Goal: Task Accomplishment & Management: Manage account settings

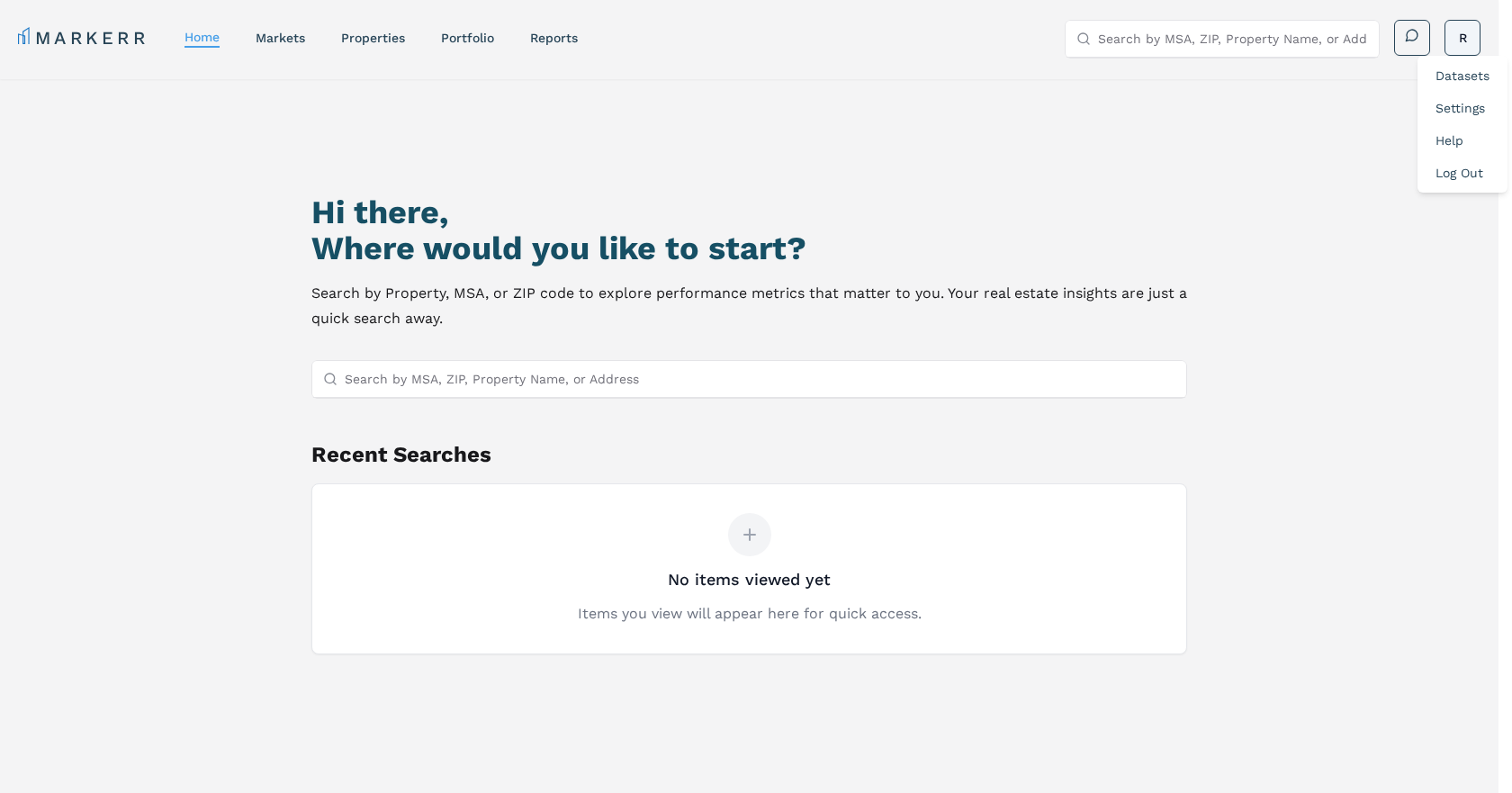
click at [1459, 31] on html "MARKERR home markets properties Portfolio reports Search by MSA, ZIP, Property …" at bounding box center [756, 474] width 1512 height 948
click at [1464, 106] on link "Settings" at bounding box center [1459, 108] width 49 height 15
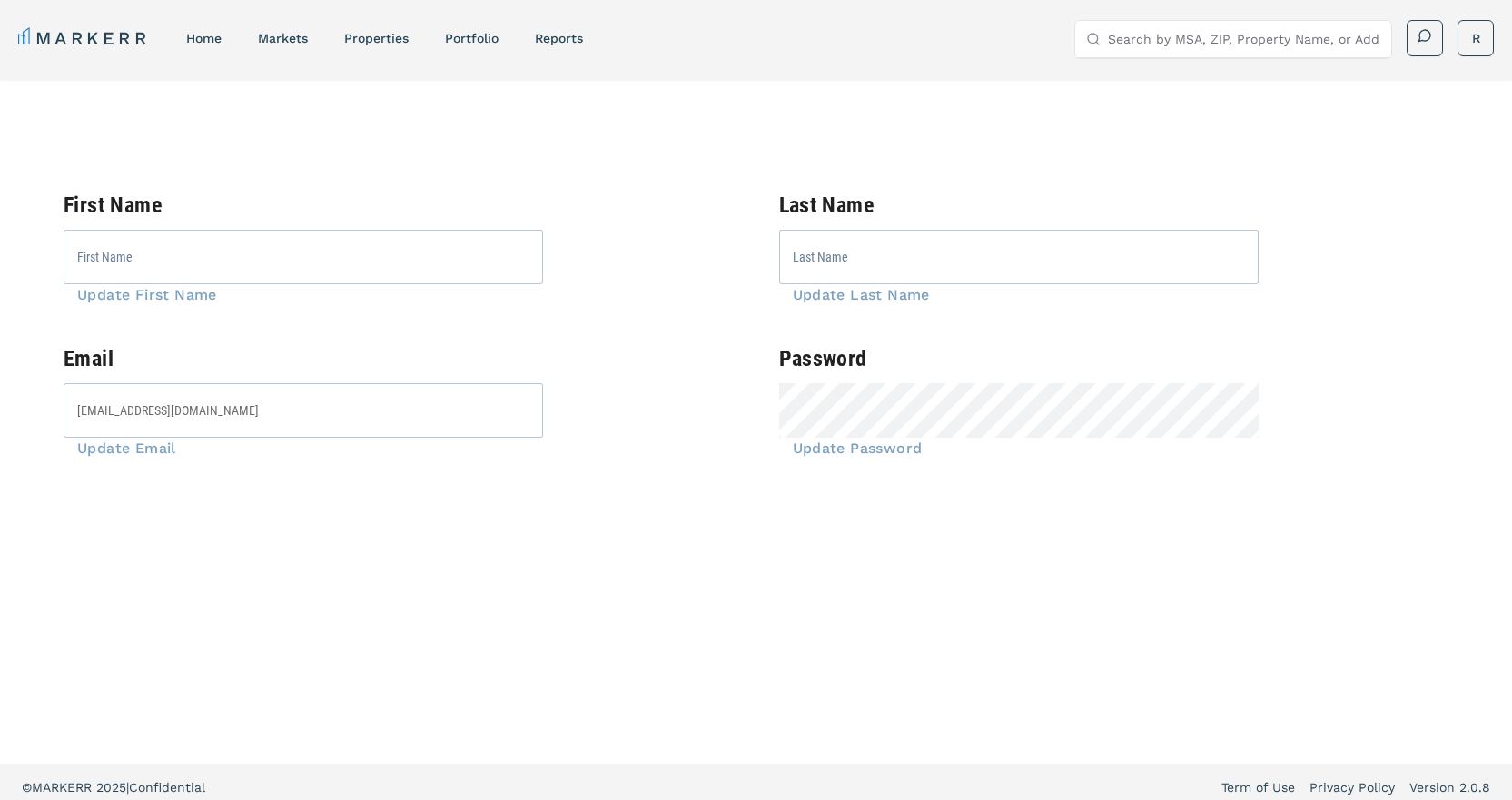
click at [853, 443] on span "Update Password" at bounding box center [851, 448] width 144 height 17
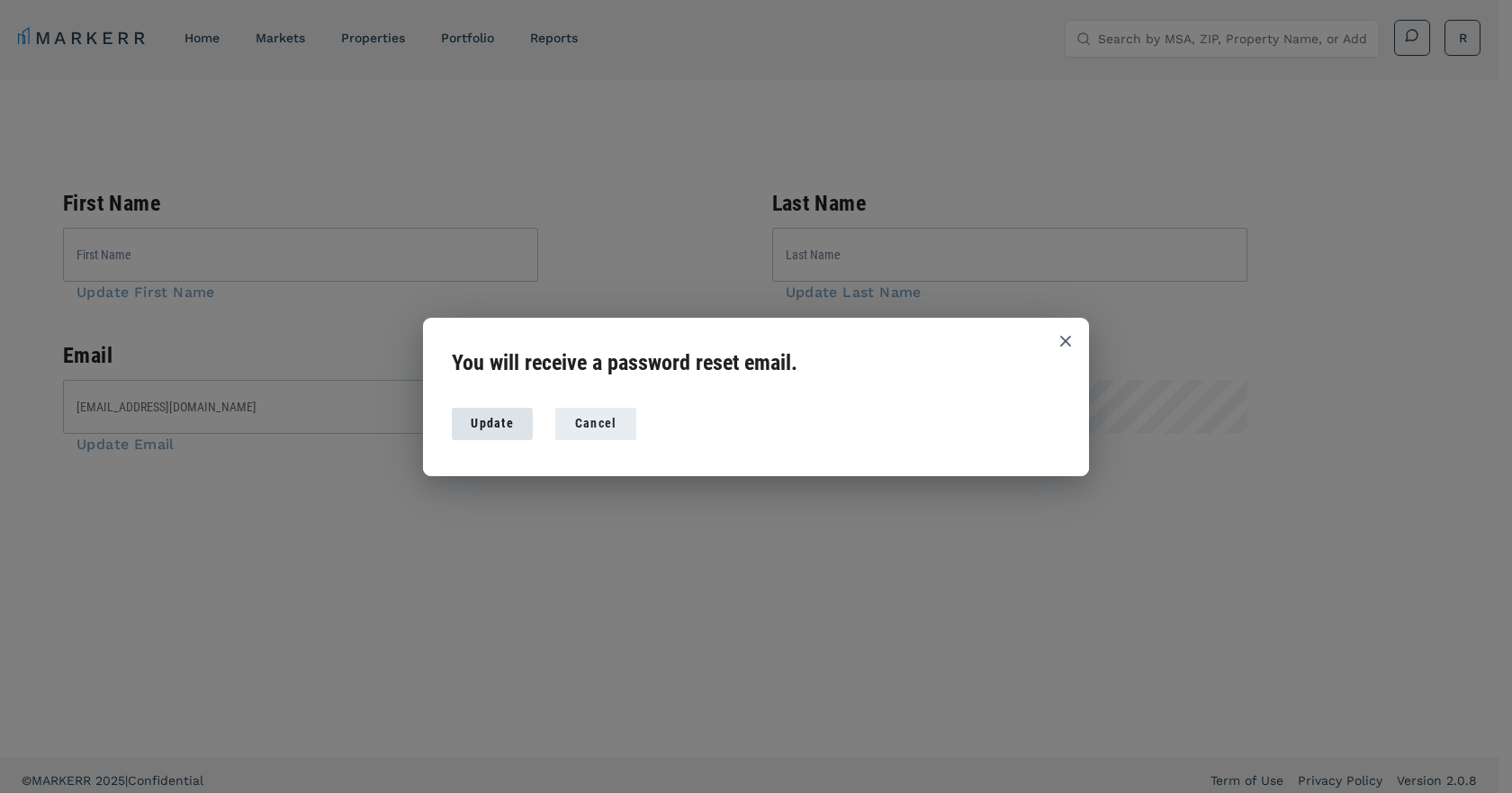
click at [485, 422] on div "Update" at bounding box center [492, 423] width 52 height 19
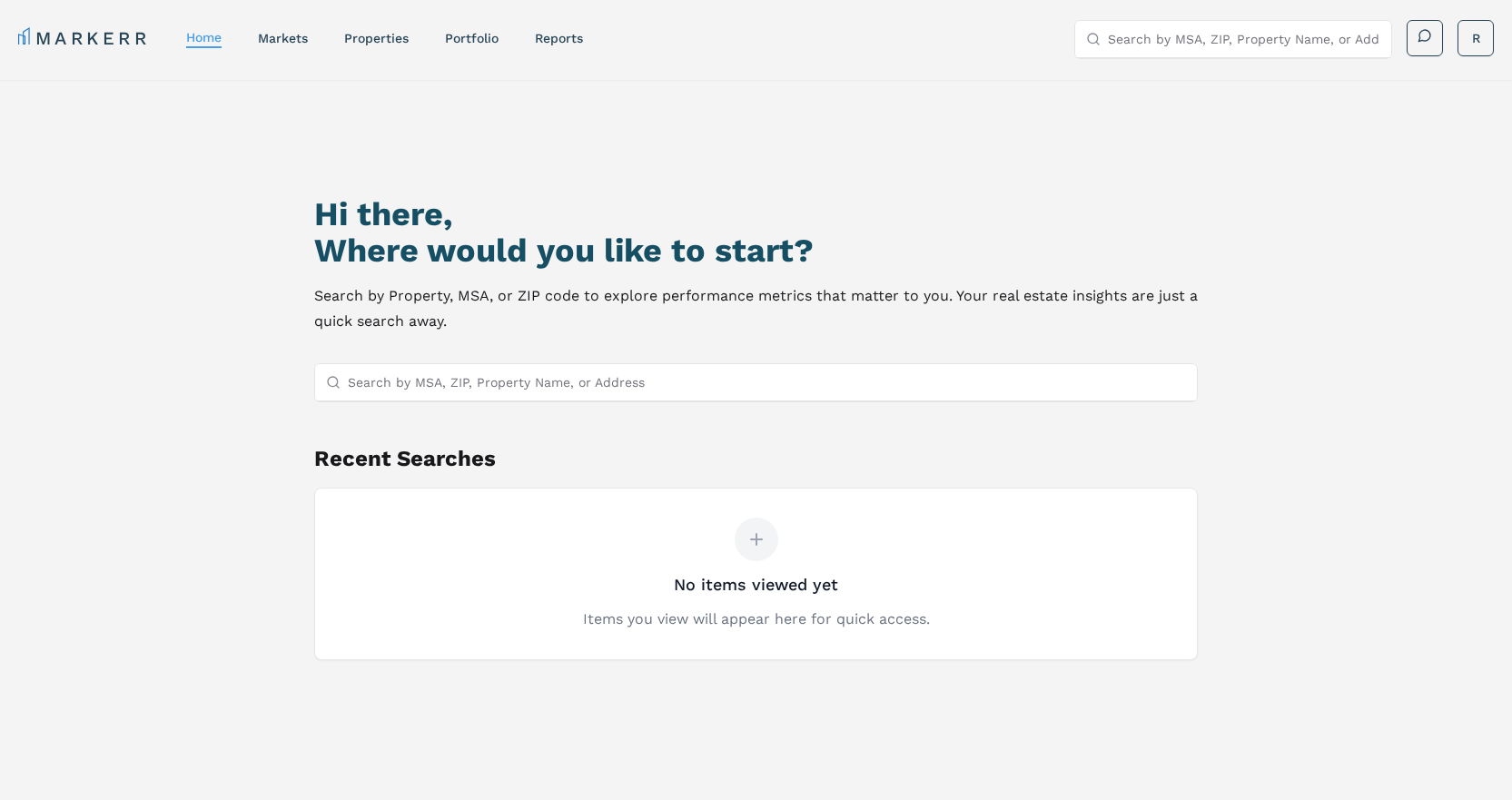
drag, startPoint x: 1039, startPoint y: 139, endPoint x: 1140, endPoint y: 8, distance: 165.4
click at [1039, 139] on div "Hi there, Where would you like to start? Search by Property, MSA, or ZIP code t…" at bounding box center [756, 509] width 1059 height 800
